Goal: Task Accomplishment & Management: Use online tool/utility

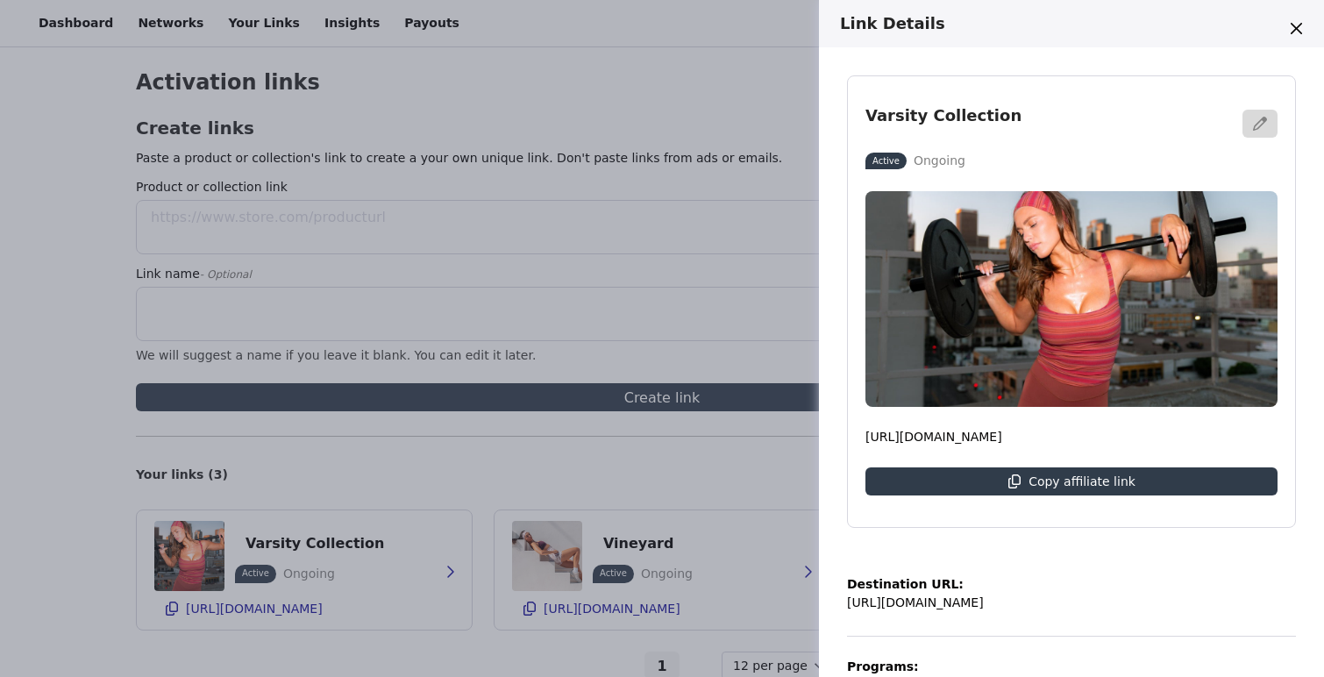
select select "12"
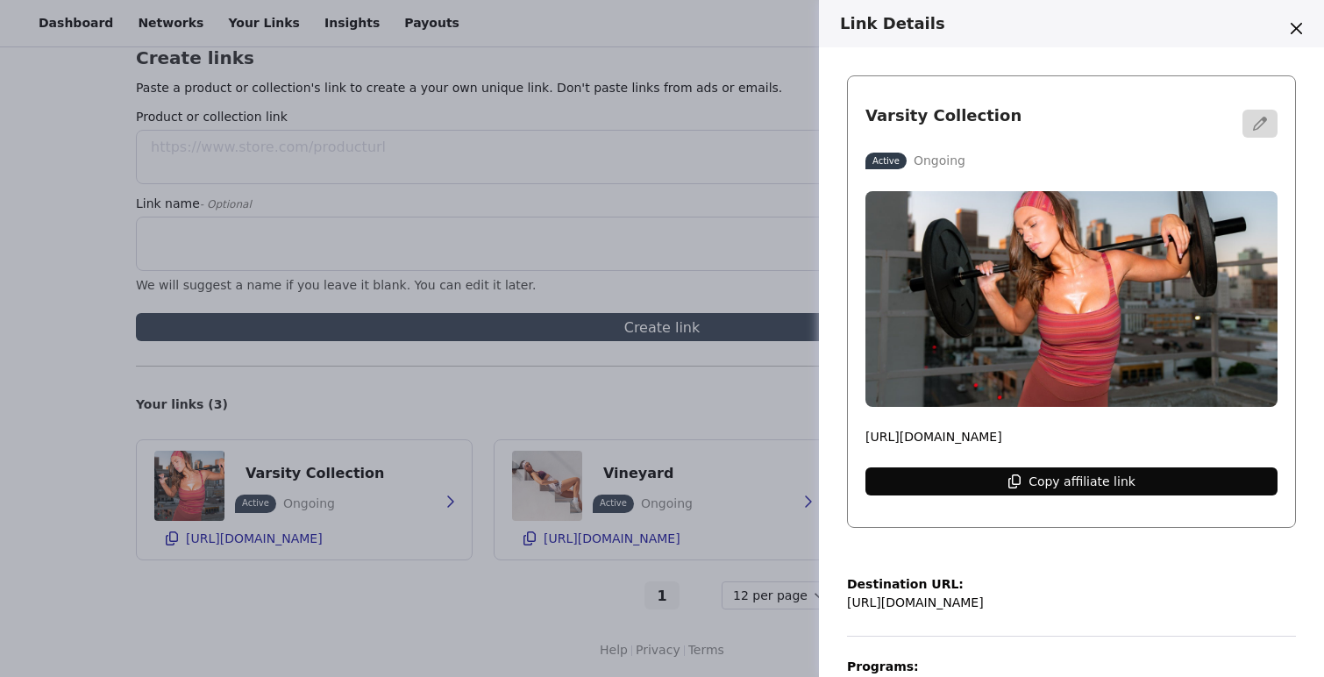
click at [1053, 480] on p "Copy affiliate link" at bounding box center [1082, 482] width 107 height 14
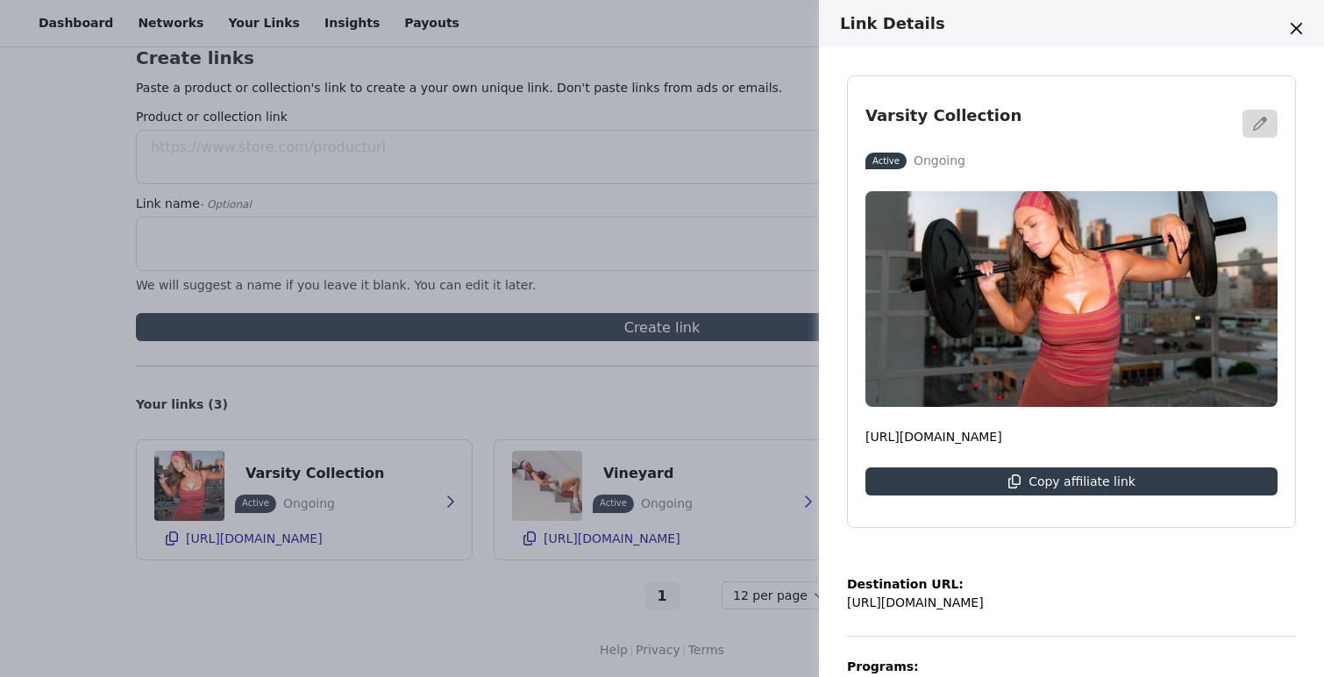
click at [296, 75] on div "Link Details Varsity Collection Active Ongoing [URL][DOMAIN_NAME] Copy affiliat…" at bounding box center [662, 338] width 1324 height 677
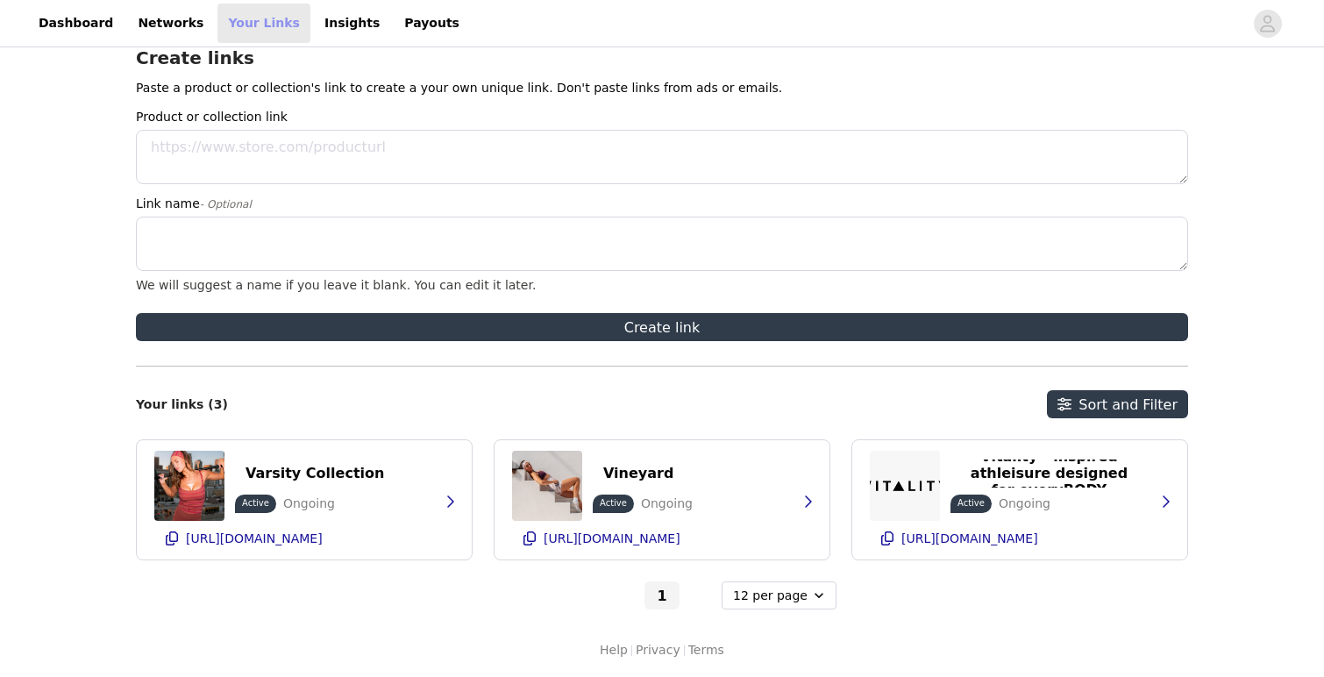
click at [258, 25] on link "Your Links" at bounding box center [264, 23] width 93 height 39
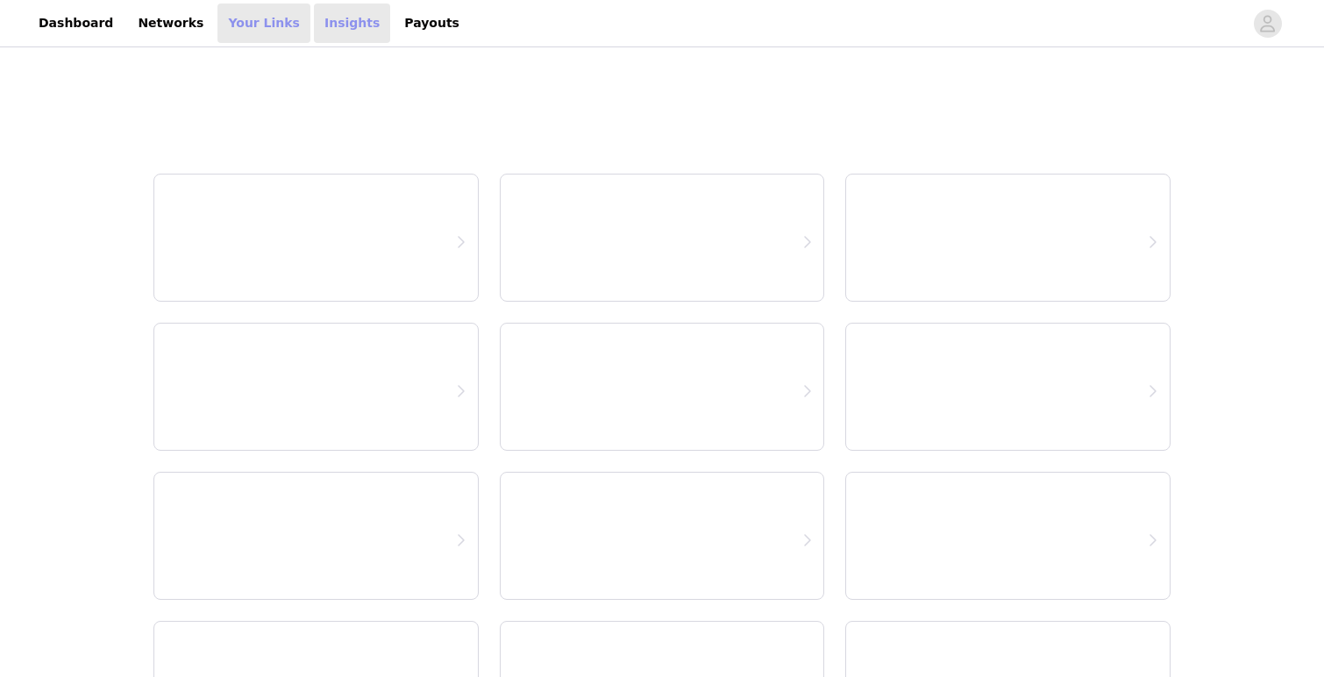
select select "12"
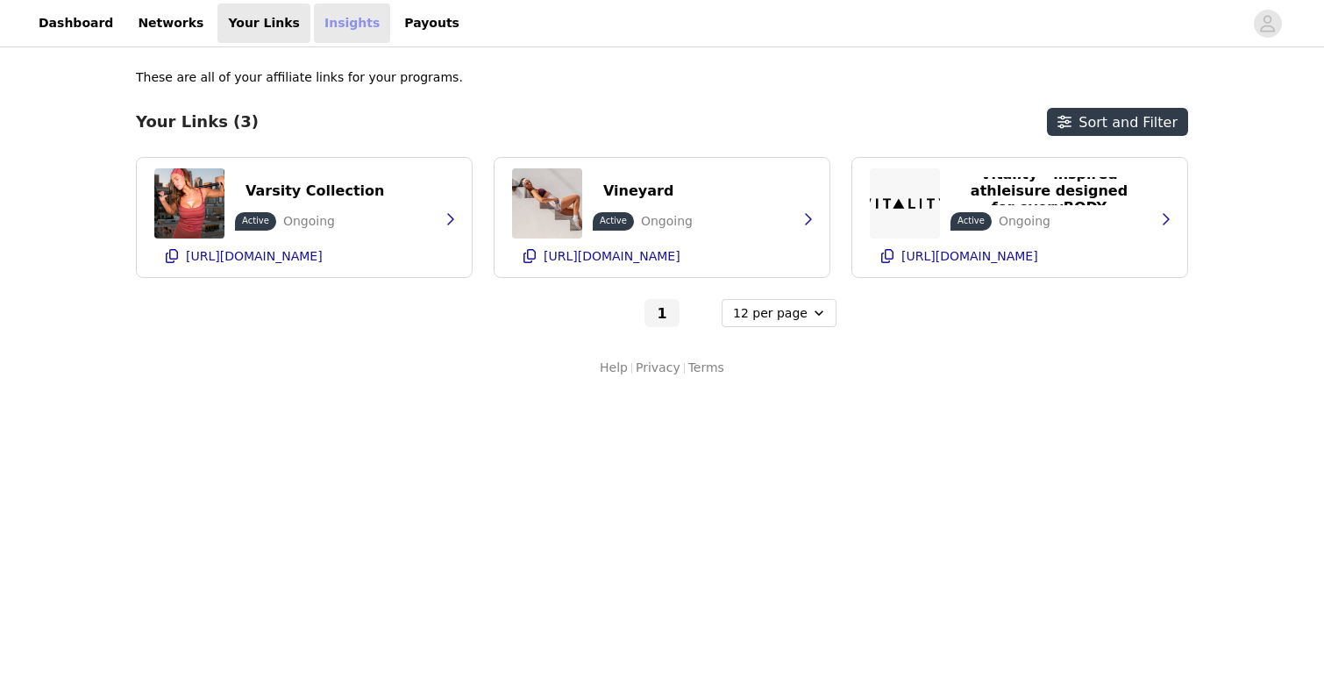
click at [322, 27] on link "Insights" at bounding box center [352, 23] width 76 height 39
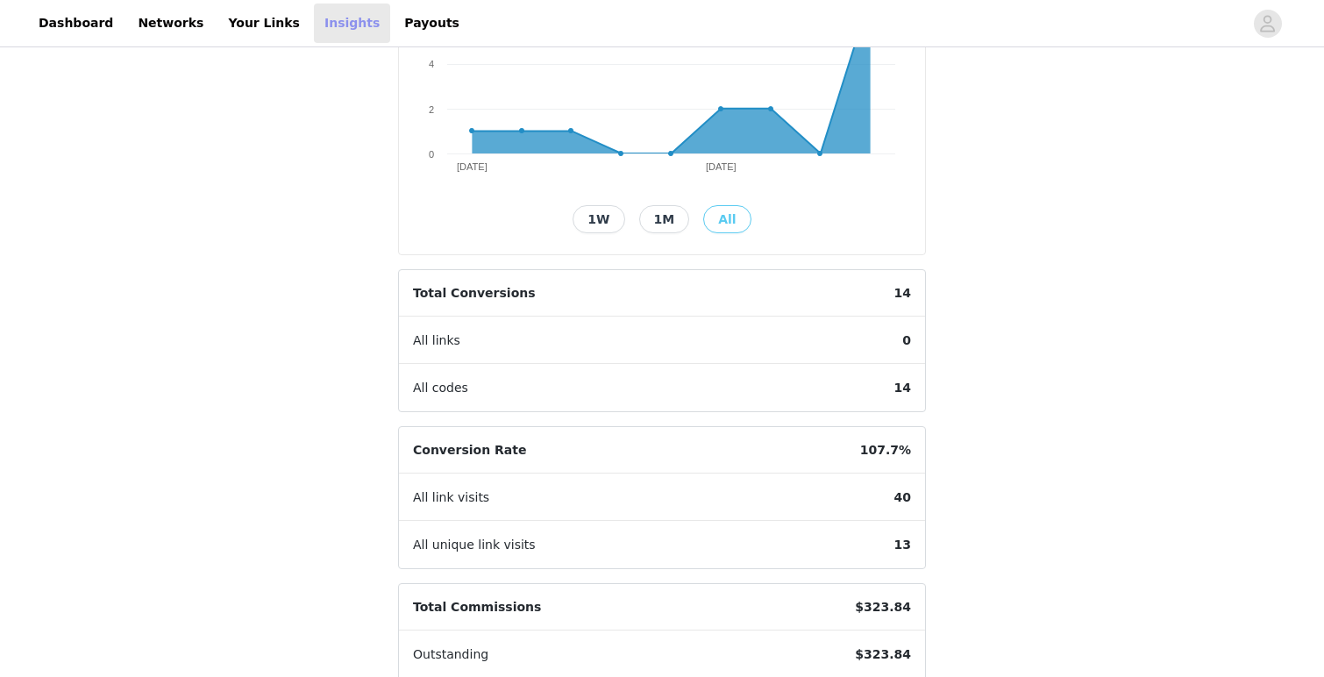
scroll to position [428, 0]
